Goal: Transaction & Acquisition: Purchase product/service

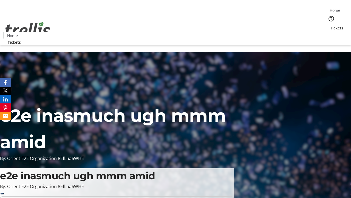
click at [330, 25] on span "Tickets" at bounding box center [336, 28] width 13 height 6
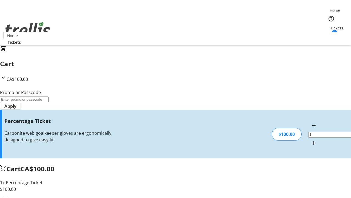
type input "FOO"
